Goal: Task Accomplishment & Management: Manage account settings

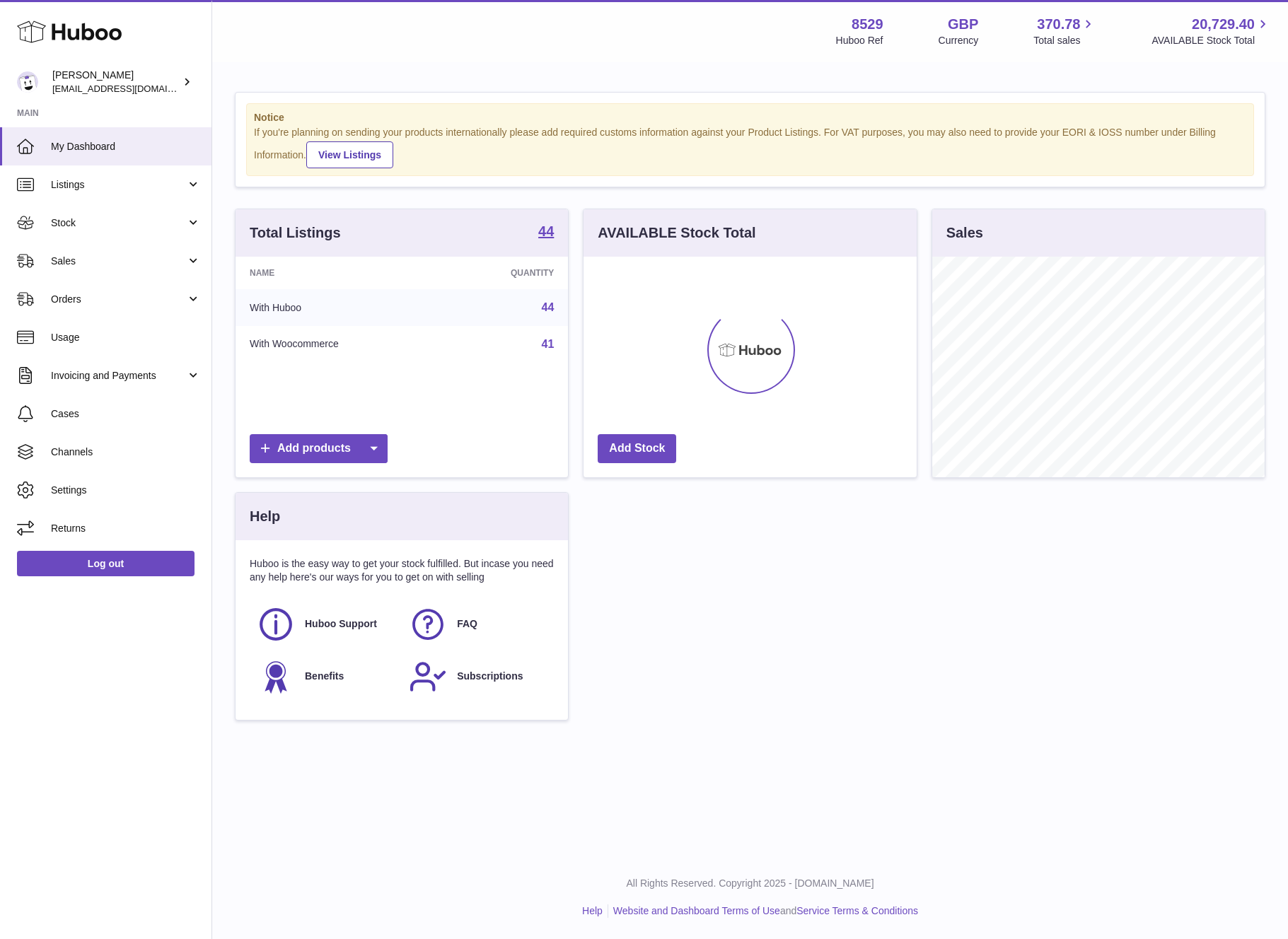
scroll to position [221, 332]
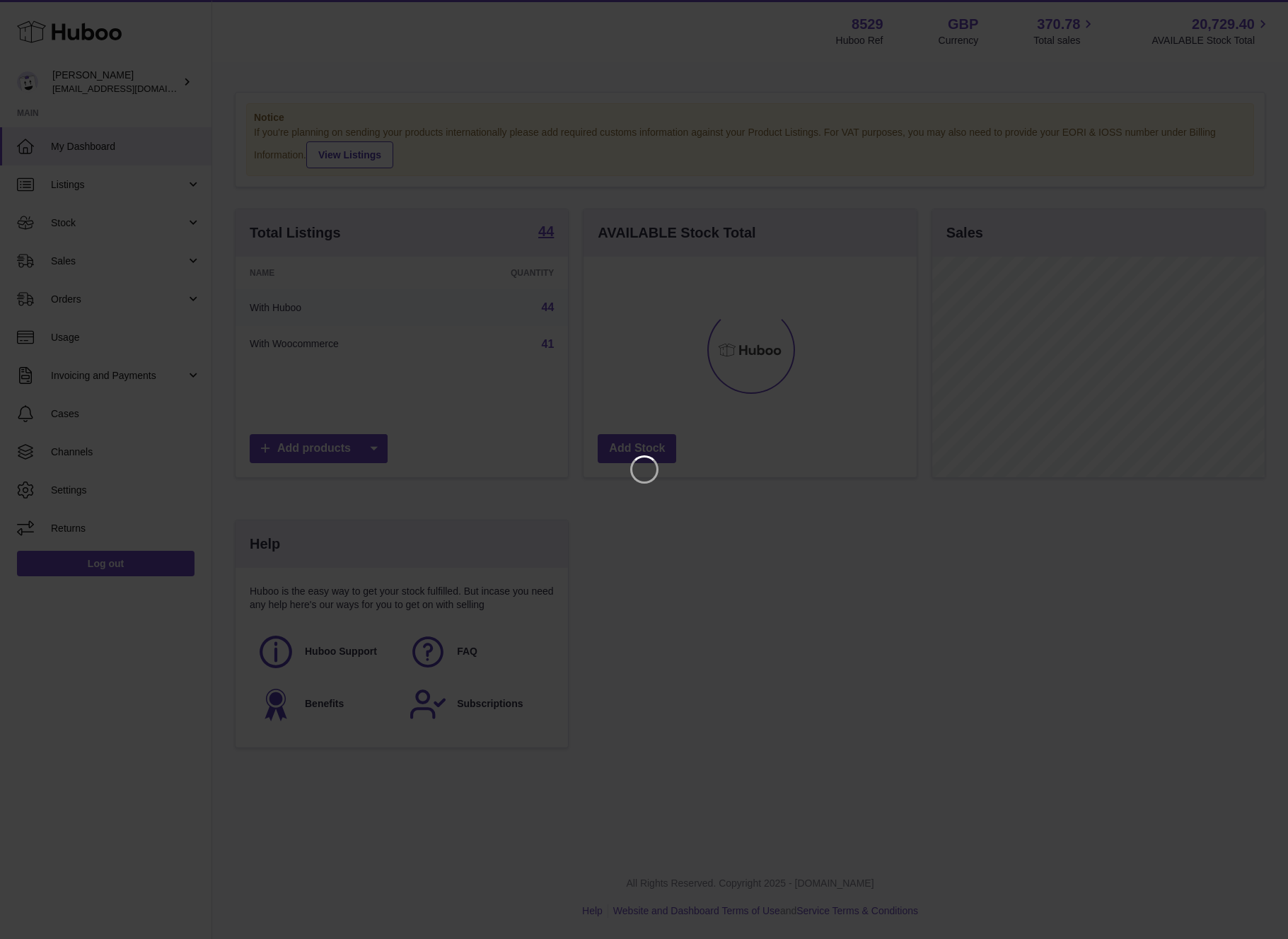
click at [91, 264] on iframe at bounding box center [644, 470] width 1231 height 882
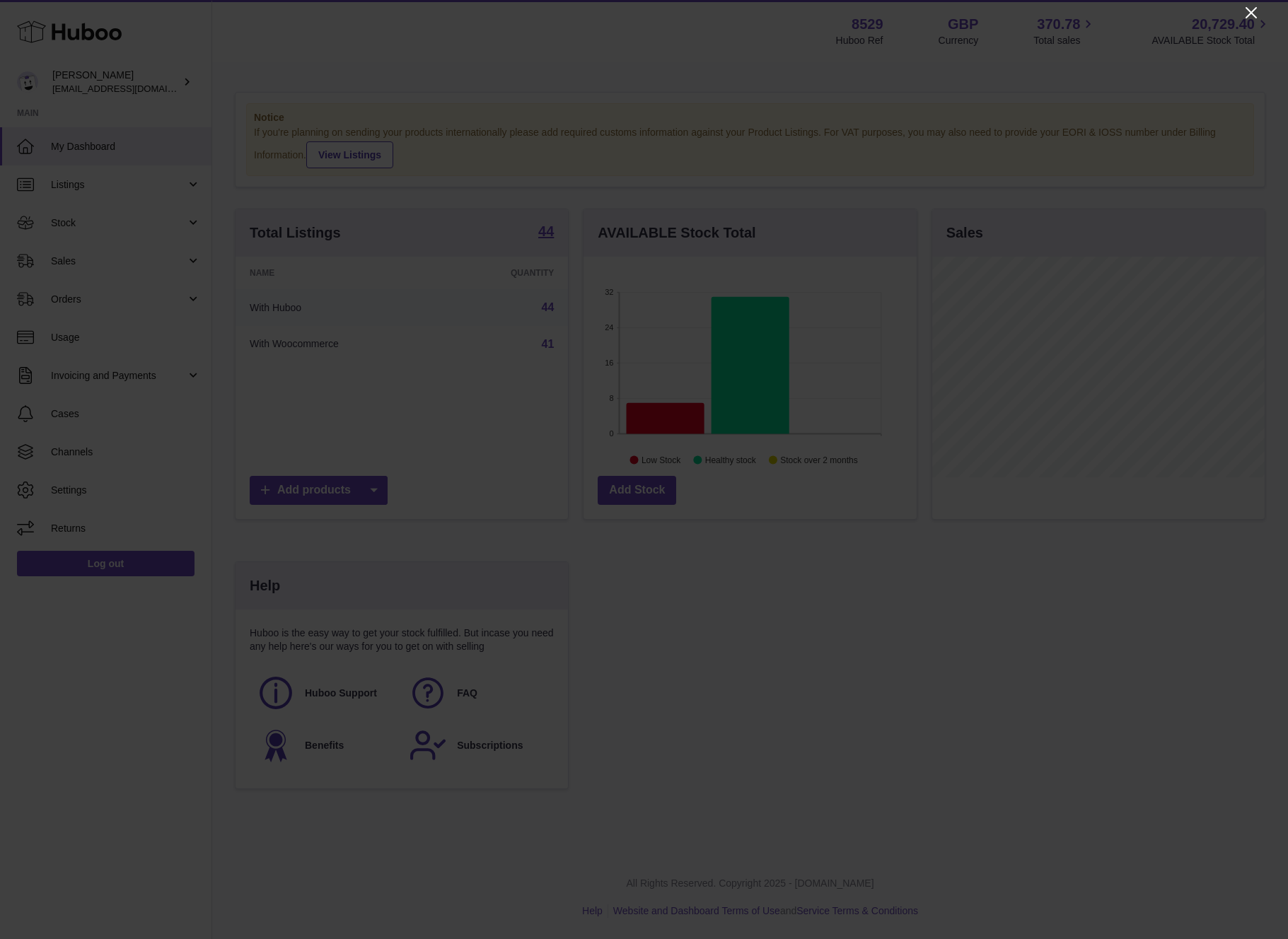
click at [1256, 12] on icon "Close" at bounding box center [1251, 13] width 17 height 17
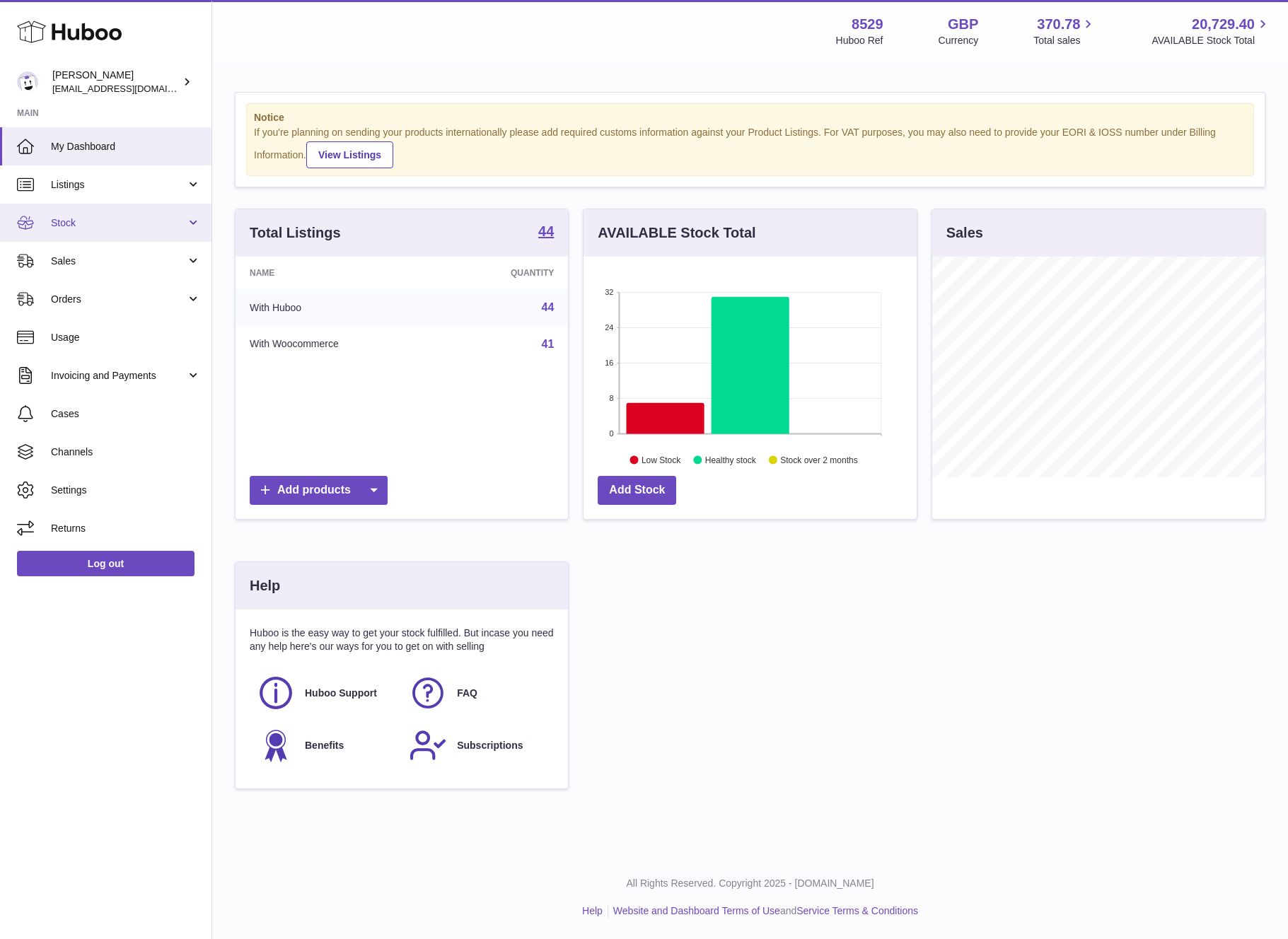
click at [113, 217] on span "Stock" at bounding box center [118, 223] width 135 height 13
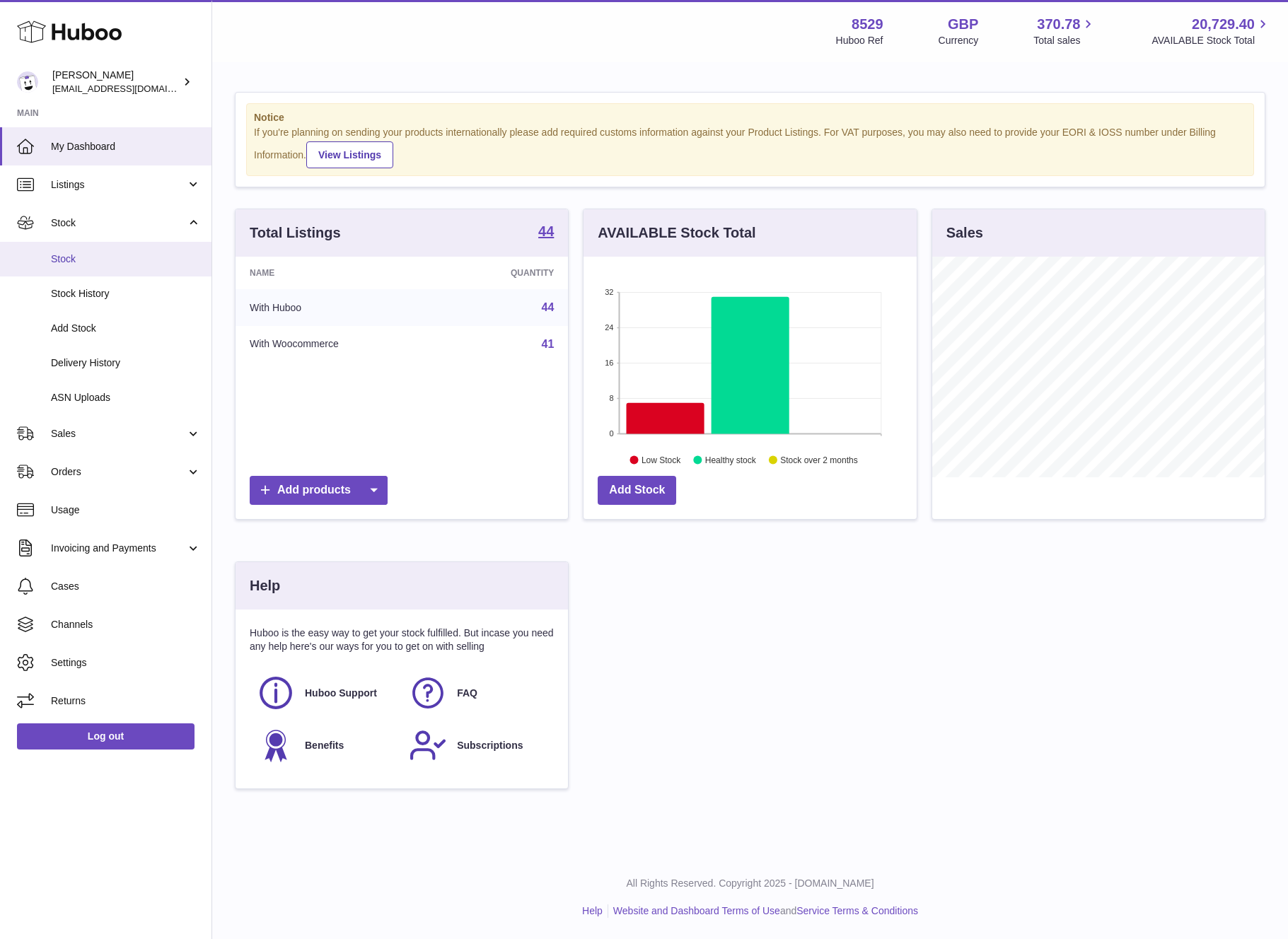
click at [108, 247] on link "Stock" at bounding box center [106, 259] width 211 height 35
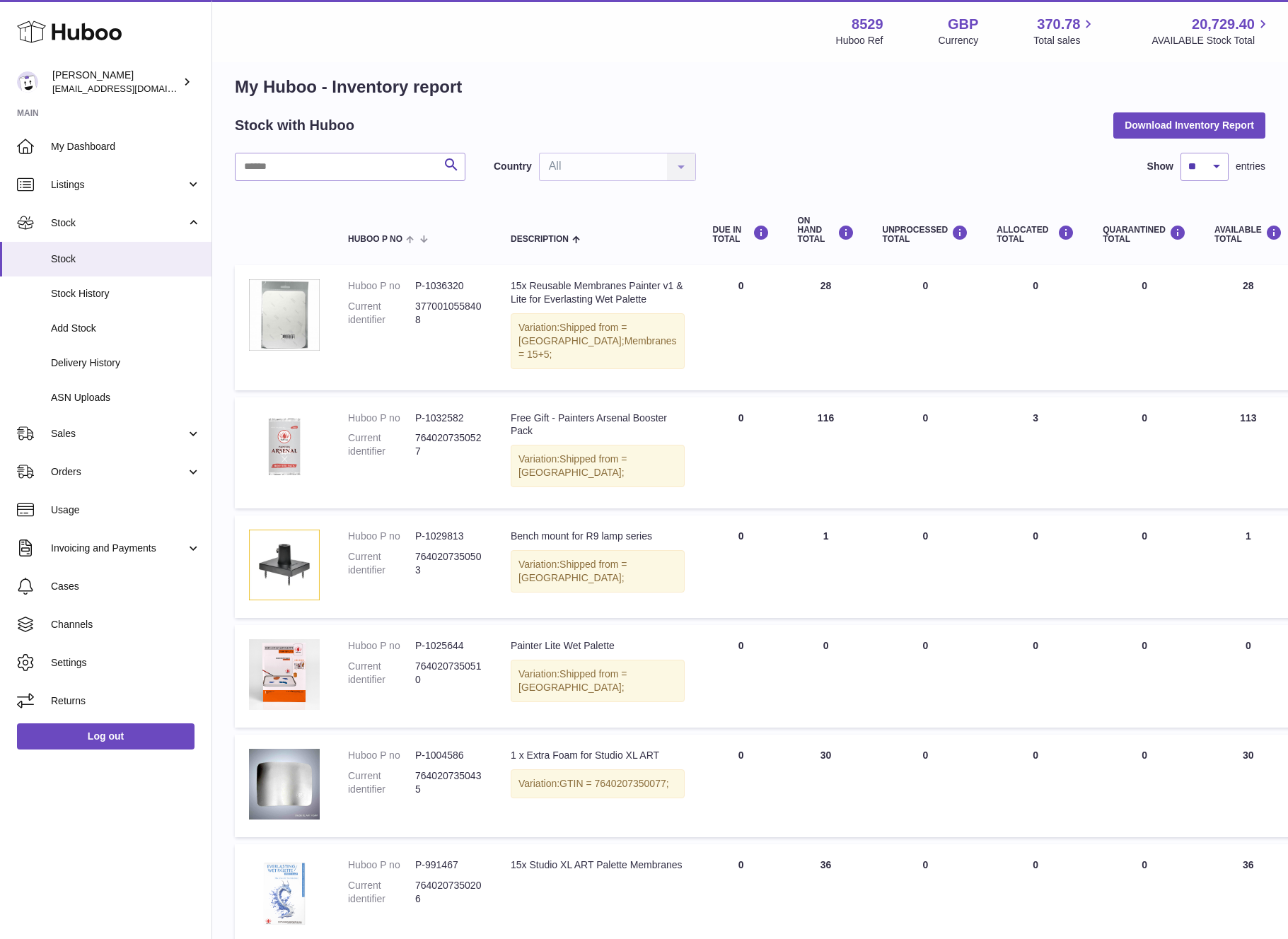
scroll to position [24, 0]
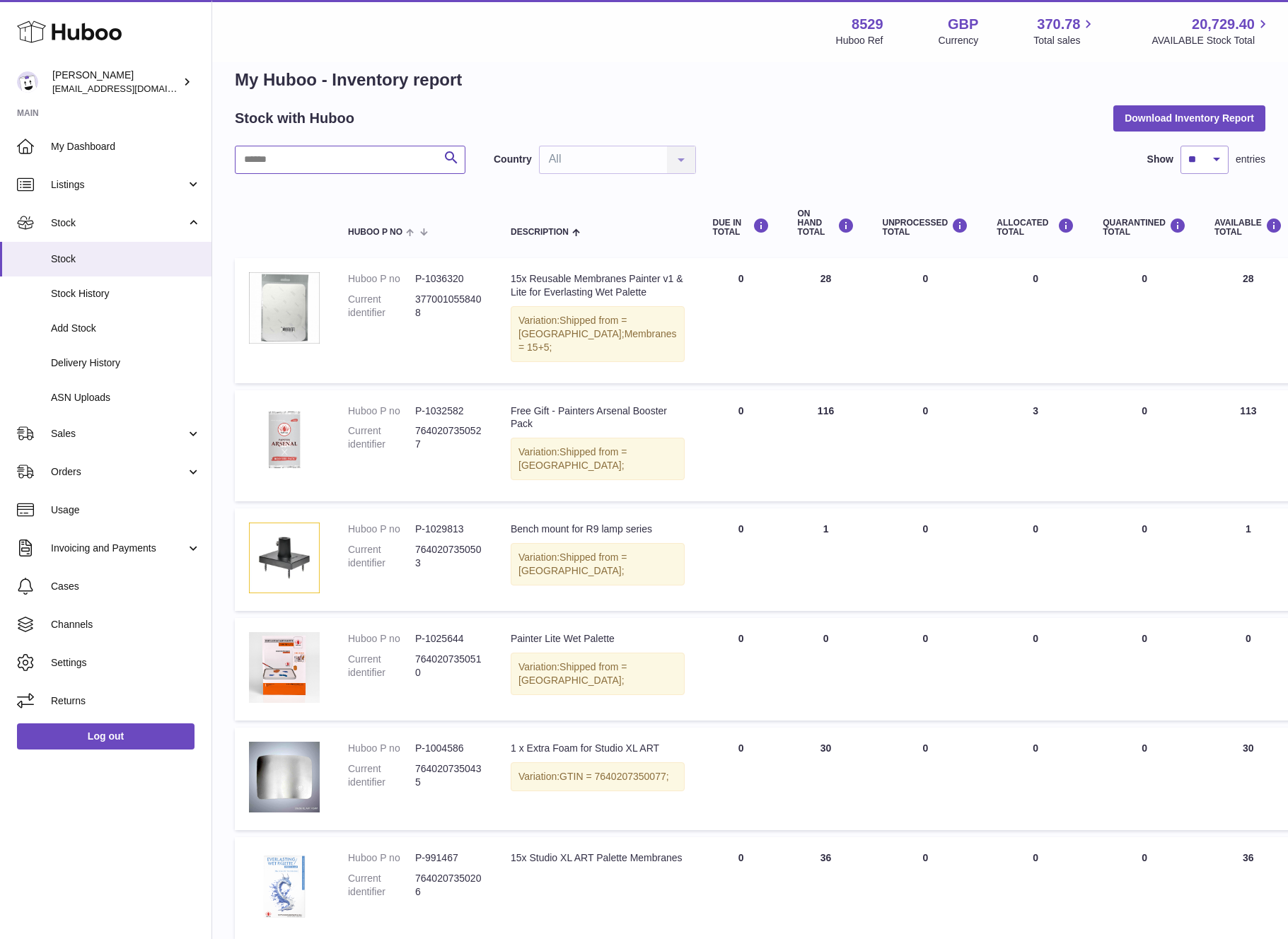
click at [353, 164] on input "text" at bounding box center [350, 160] width 231 height 28
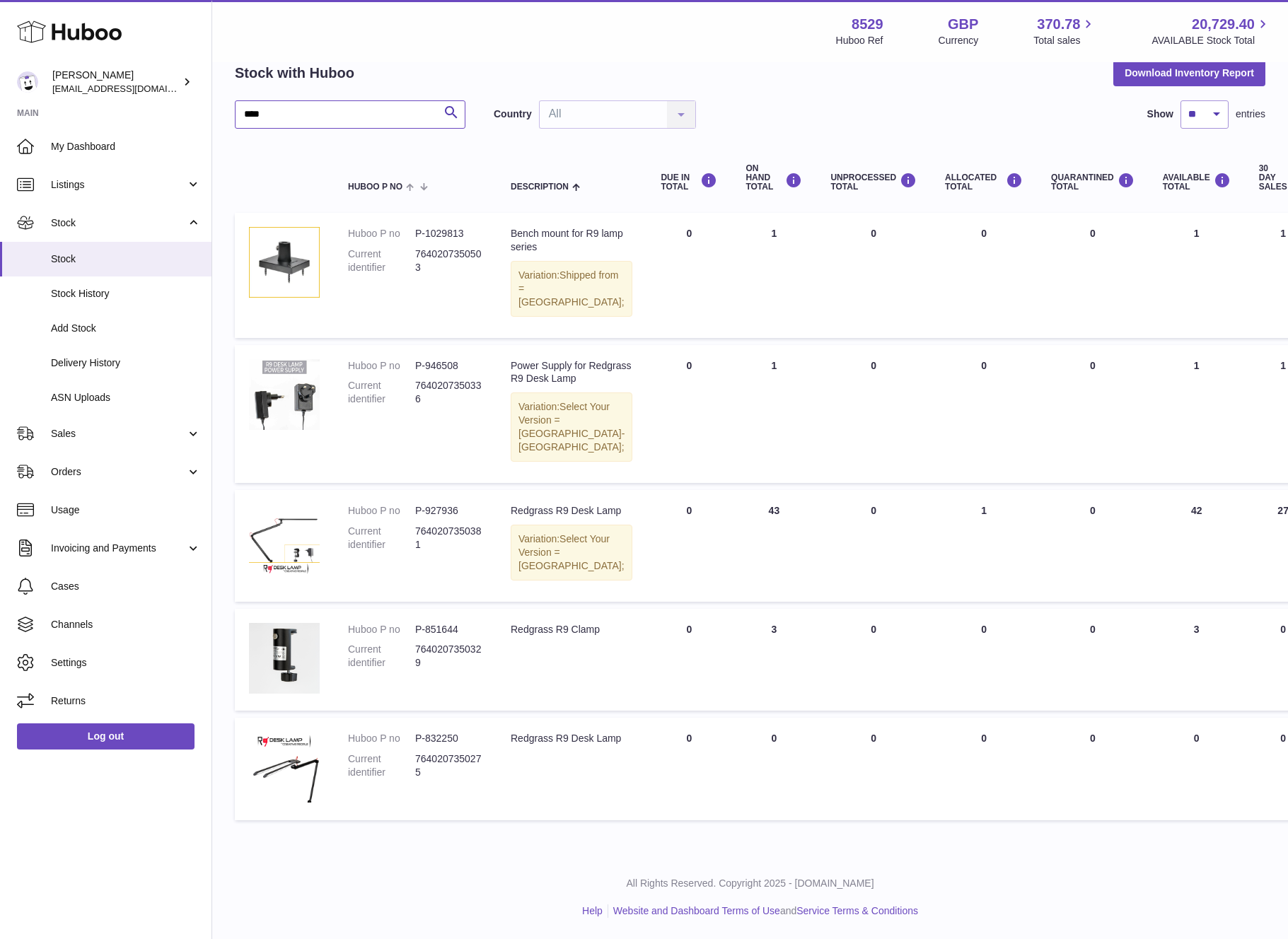
scroll to position [122, 0]
type input "****"
click at [1245, 490] on td "30 DAY SALES 27" at bounding box center [1283, 546] width 77 height 112
